Goal: Task Accomplishment & Management: Manage account settings

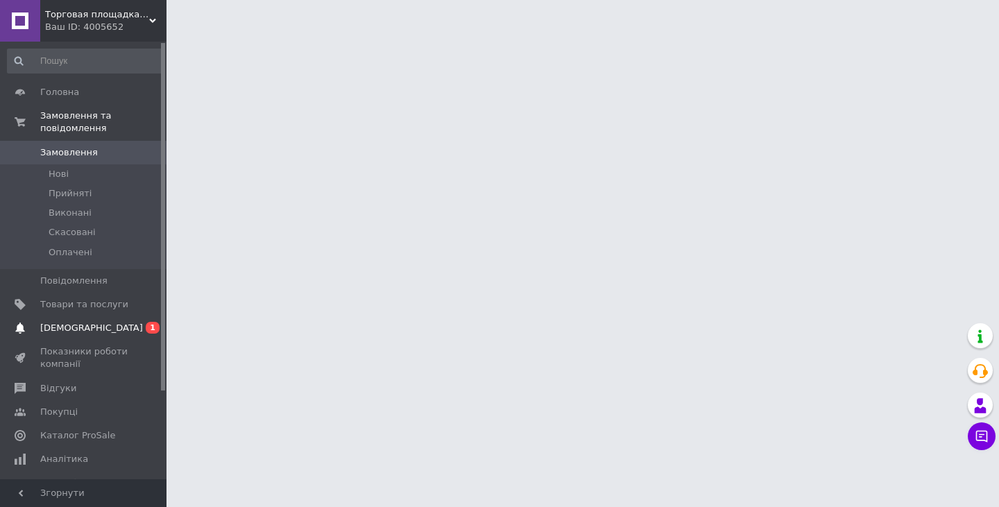
click at [91, 322] on span "[DEMOGRAPHIC_DATA]" at bounding box center [84, 328] width 88 height 12
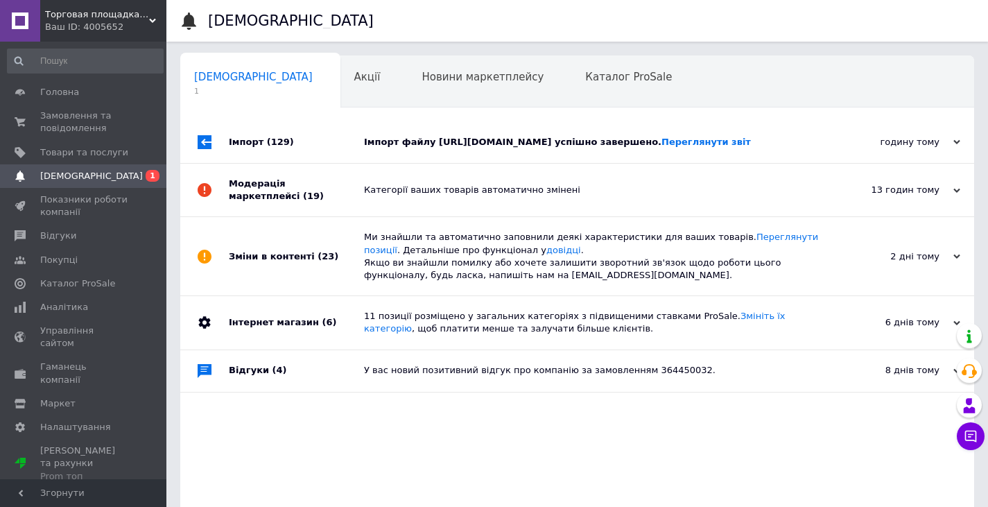
click at [449, 148] on div "Імпорт файлу [URL][DOMAIN_NAME] успішно завершено. Переглянути звіт" at bounding box center [593, 142] width 458 height 12
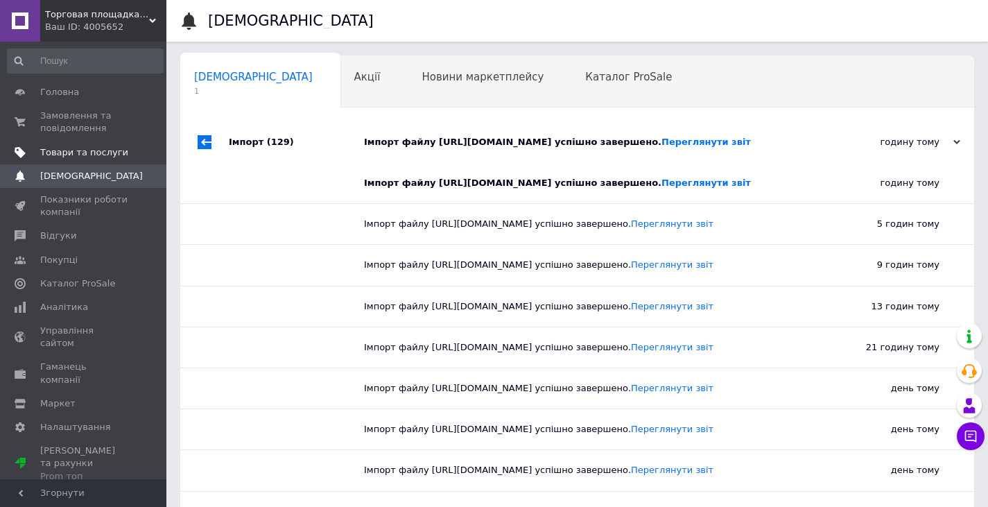
click at [84, 145] on link "Товари та послуги" at bounding box center [85, 153] width 171 height 24
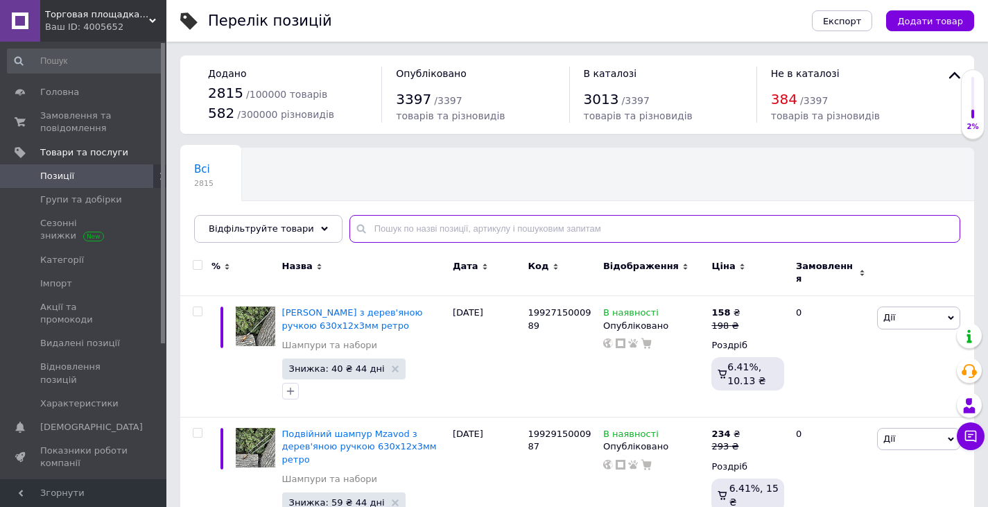
drag, startPoint x: 390, startPoint y: 227, endPoint x: 359, endPoint y: 229, distance: 31.2
click at [359, 229] on input "text" at bounding box center [655, 229] width 611 height 28
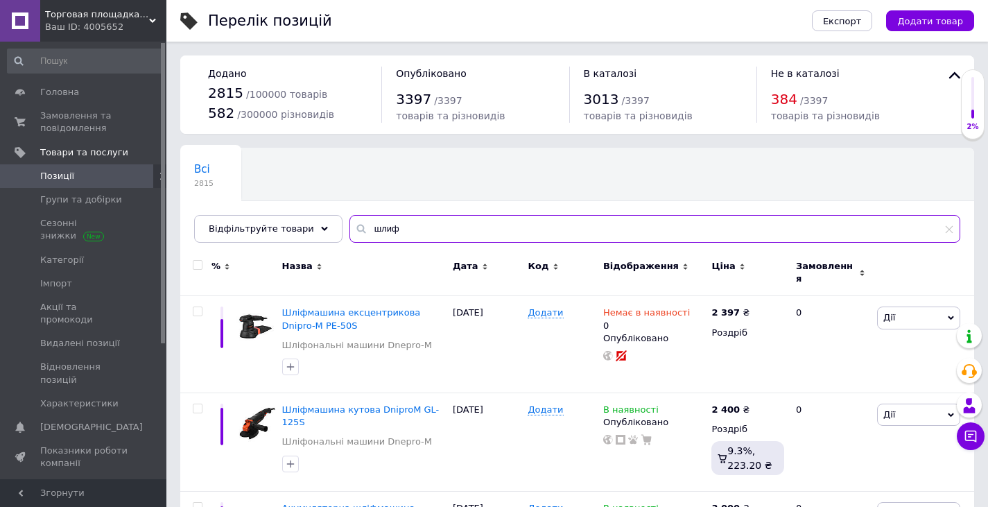
type input "шлиф"
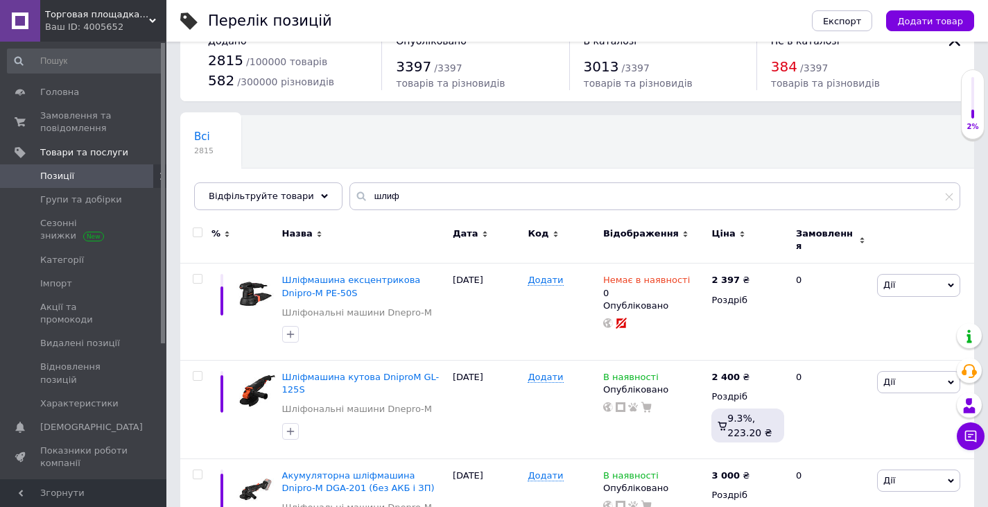
scroll to position [139, 0]
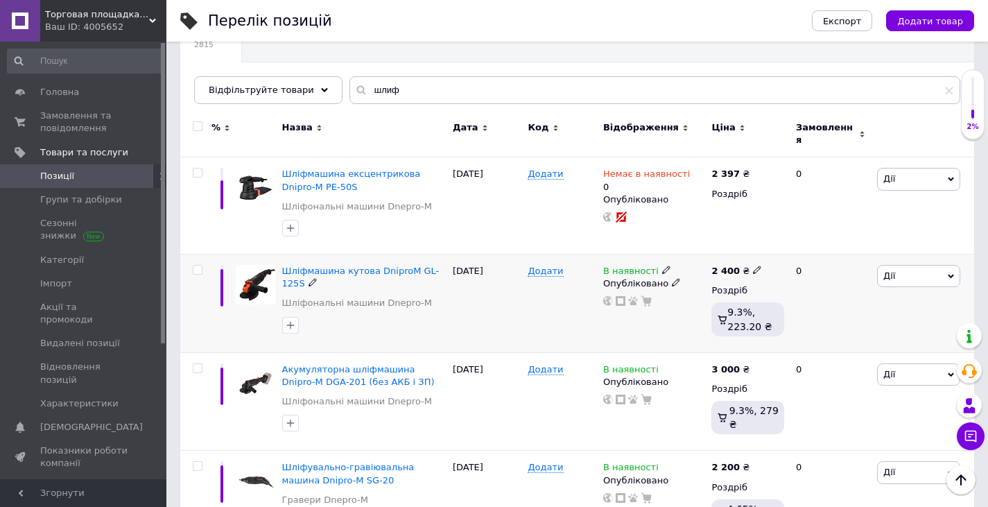
drag, startPoint x: 531, startPoint y: 257, endPoint x: 449, endPoint y: 291, distance: 87.7
click at [449, 291] on div "Шліфмашина кутова DniproM GL-125S Шліфональні машини Dnepro-M [DATE] Додати В н…" at bounding box center [577, 303] width 794 height 98
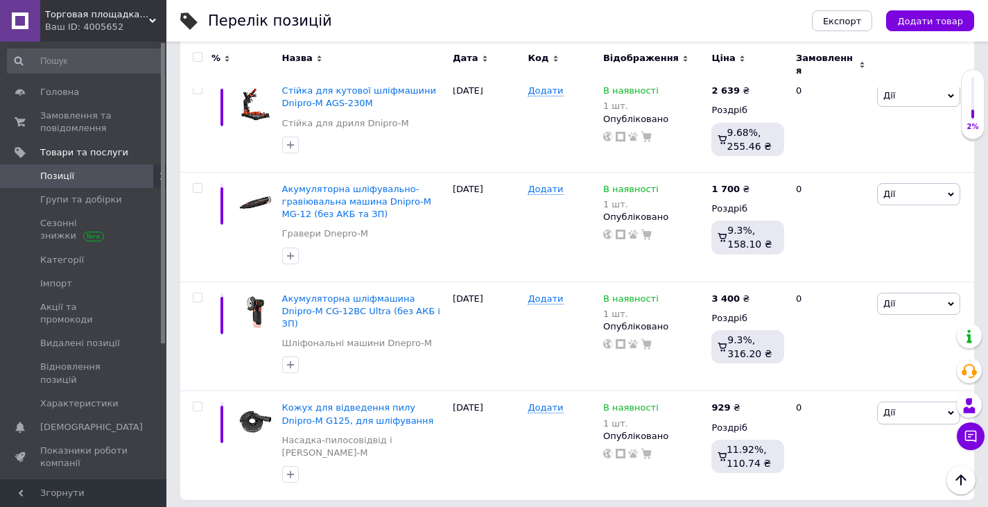
scroll to position [1952, 0]
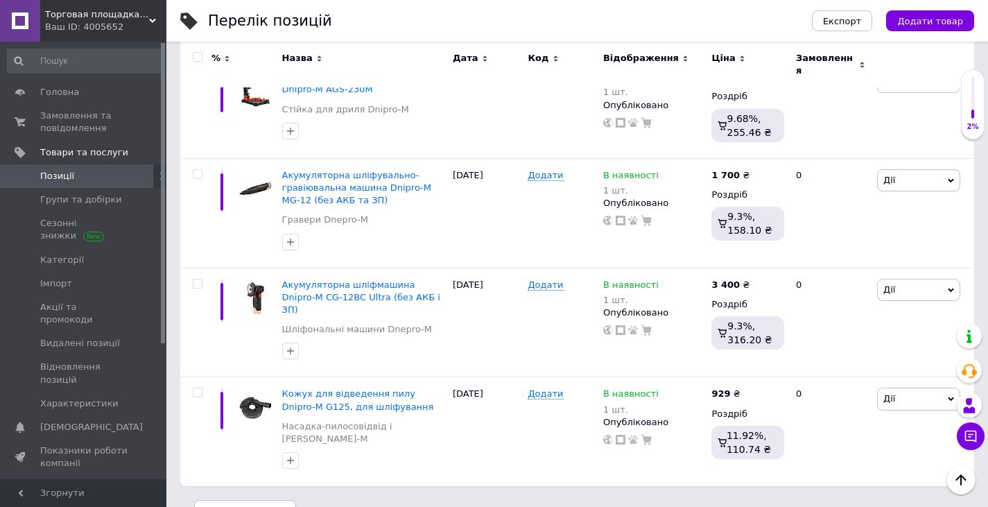
click at [149, 17] on div "Торговая площадка Сделай Сам Ваш ID: 4005652" at bounding box center [103, 21] width 126 height 42
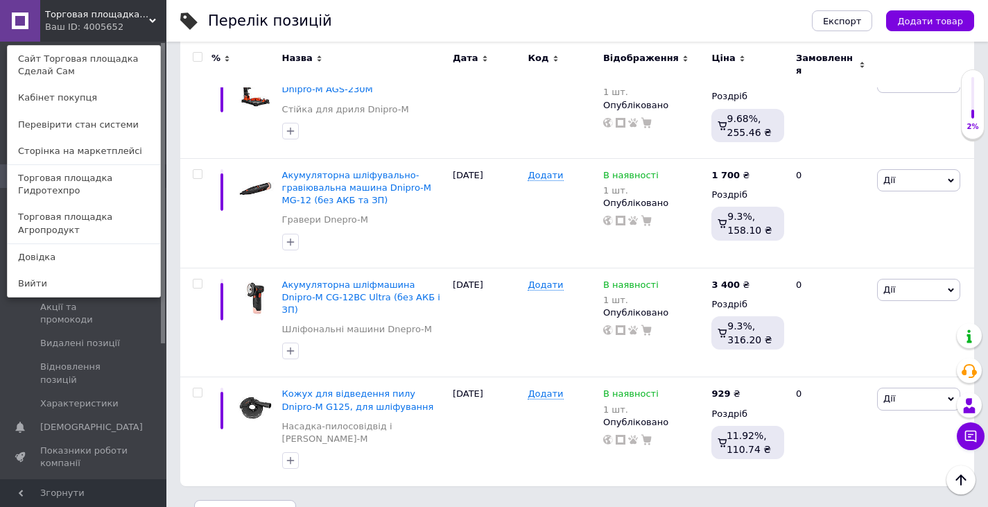
click at [131, 30] on div "Торговая площадка Сделай Сам Ваш ID: 4005652 Сайт Торговая площадка Сделай Сам …" at bounding box center [83, 21] width 166 height 42
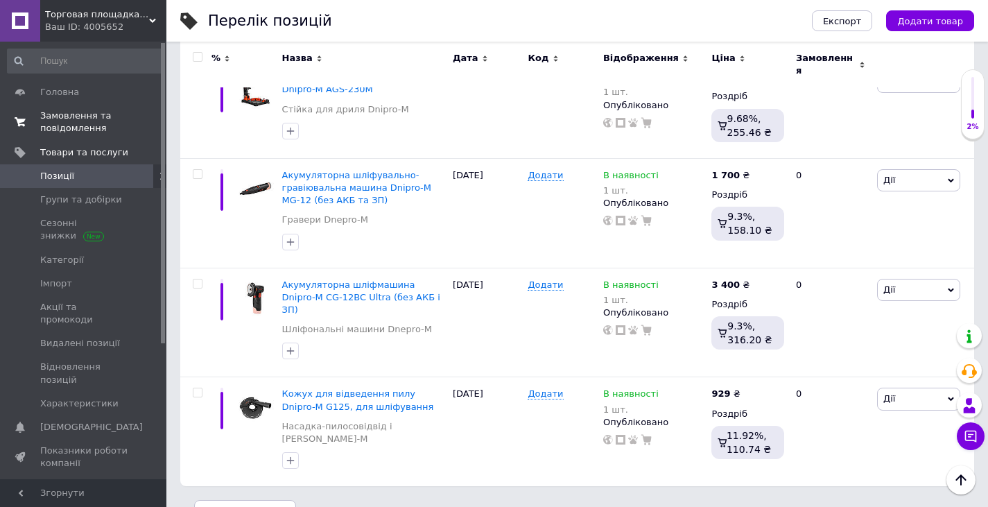
click at [69, 121] on span "Замовлення та повідомлення" at bounding box center [84, 122] width 88 height 25
